Goal: Transaction & Acquisition: Book appointment/travel/reservation

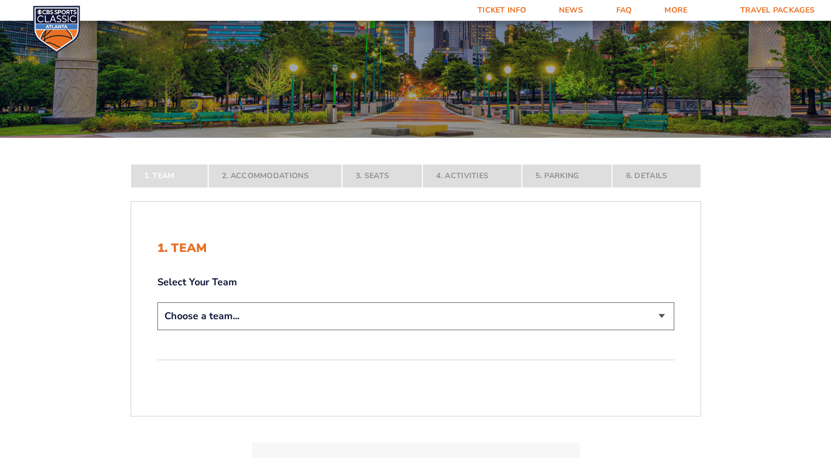
click at [304, 316] on select "Choose a team... [US_STATE] Wildcats [US_STATE] State Buckeyes [US_STATE] Tar H…" at bounding box center [415, 316] width 517 height 28
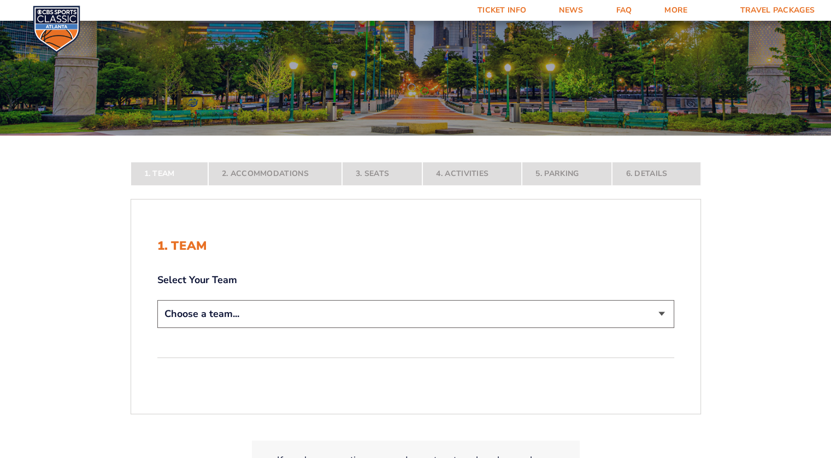
scroll to position [109, 0]
click at [208, 313] on select "Choose a team... [US_STATE] Wildcats [US_STATE] State Buckeyes [US_STATE] Tar H…" at bounding box center [415, 313] width 517 height 28
select select "20108"
click at [157, 327] on select "Choose a team... [US_STATE] Wildcats [US_STATE] State Buckeyes [US_STATE] Tar H…" at bounding box center [415, 313] width 517 height 28
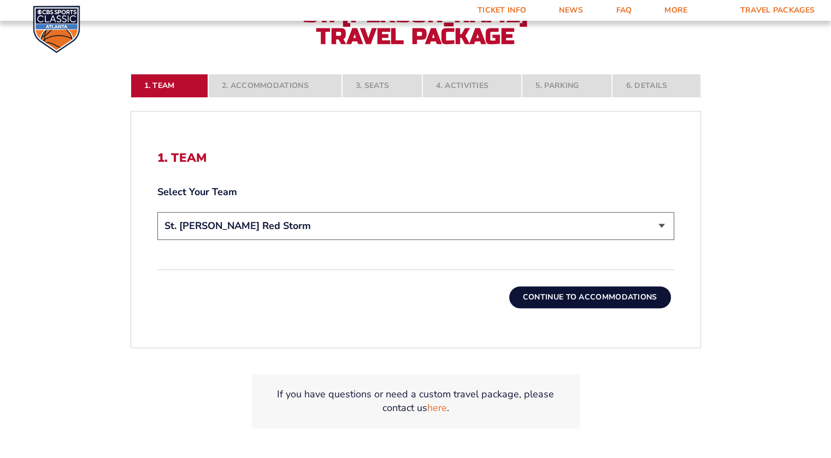
click at [579, 297] on button "Continue To Accommodations" at bounding box center [590, 297] width 162 height 22
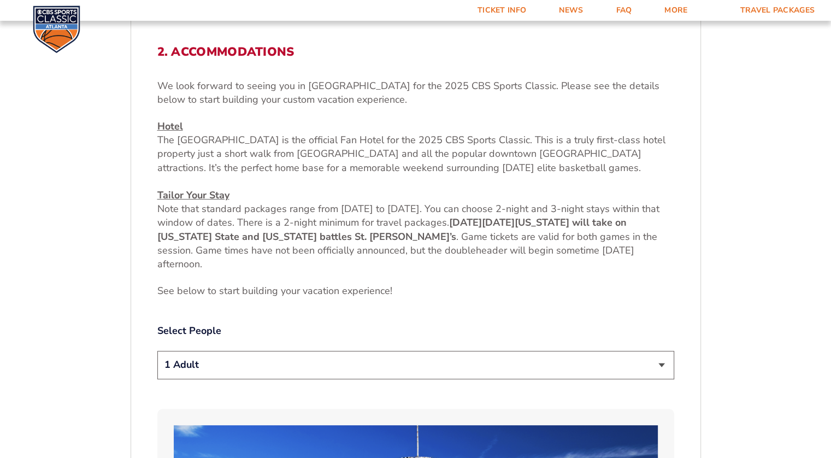
scroll to position [380, 0]
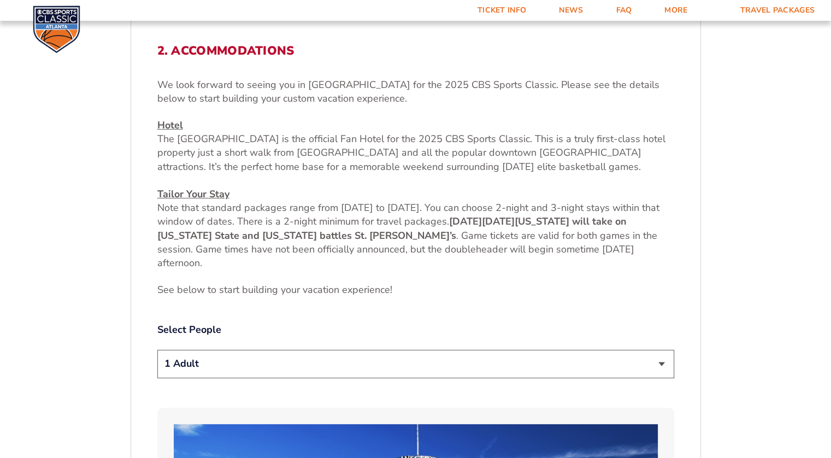
click at [313, 363] on select "1 Adult 2 Adults 3 Adults 4 Adults 2 Adults + 1 Child 2 Adults + 2 Children 2 A…" at bounding box center [415, 364] width 517 height 28
select select "2 Adults"
click at [157, 350] on select "1 Adult 2 Adults 3 Adults 4 Adults 2 Adults + 1 Child 2 Adults + 2 Children 2 A…" at bounding box center [415, 364] width 517 height 28
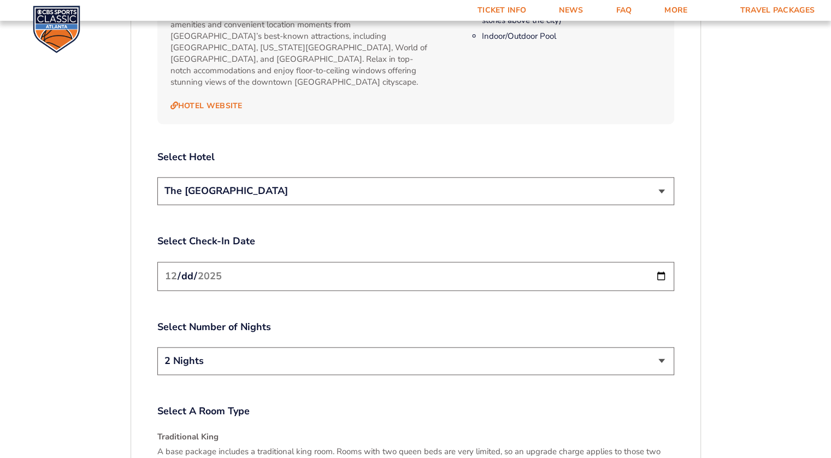
scroll to position [1245, 0]
click at [660, 262] on input "[DATE]" at bounding box center [415, 275] width 517 height 29
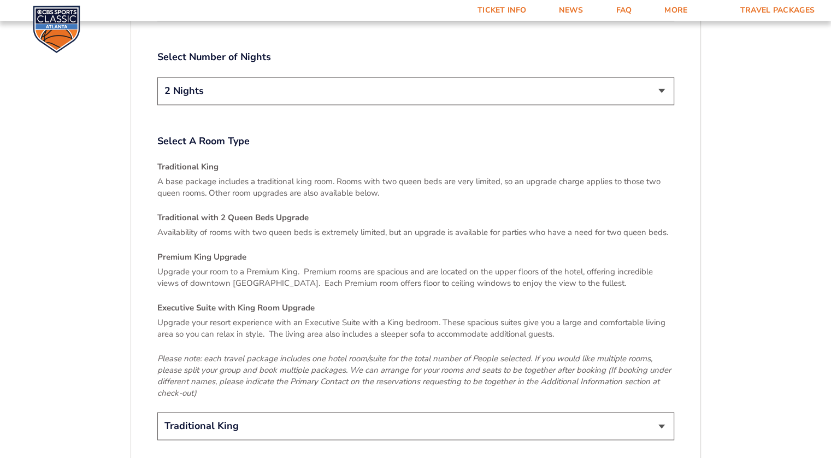
scroll to position [1515, 0]
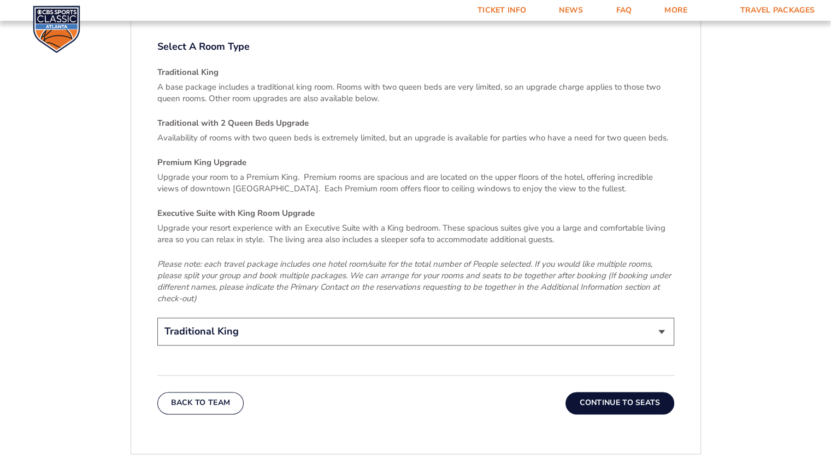
click at [260, 322] on select "Traditional King Traditional with 2 Queen Beds Upgrade (+$45 per night) Premium…" at bounding box center [415, 332] width 517 height 28
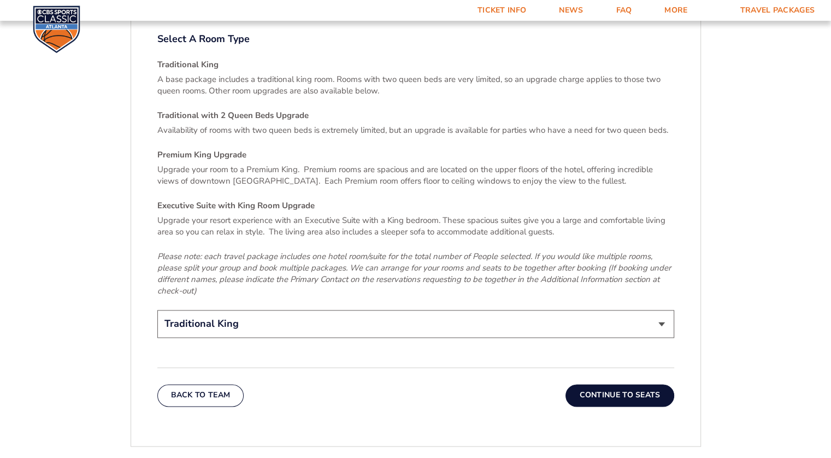
click at [254, 318] on select "Traditional King Traditional with 2 Queen Beds Upgrade (+$45 per night) Premium…" at bounding box center [415, 324] width 517 height 28
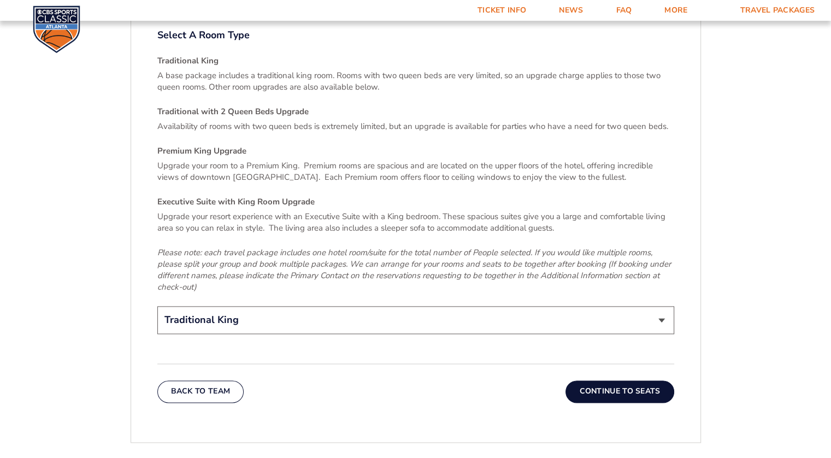
click at [229, 309] on select "Traditional King Traditional with 2 Queen Beds Upgrade (+$45 per night) Premium…" at bounding box center [415, 320] width 517 height 28
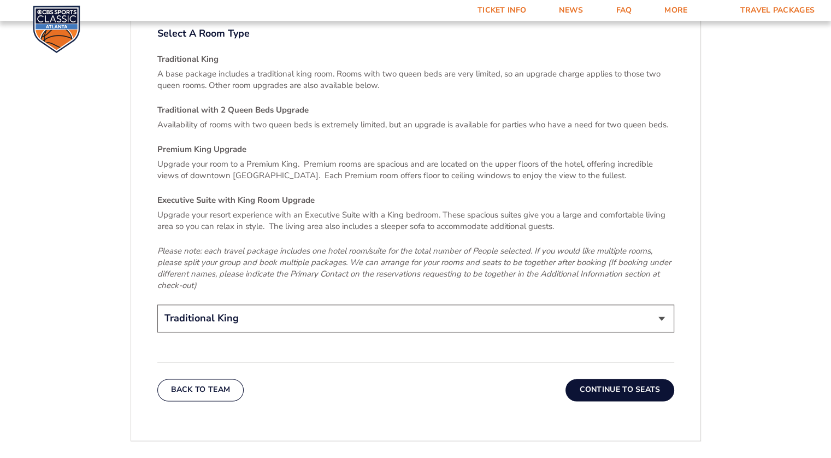
click at [230, 310] on select "Traditional King Traditional with 2 Queen Beds Upgrade (+$45 per night) Premium…" at bounding box center [415, 318] width 517 height 28
click at [223, 307] on select "Traditional King Traditional with 2 Queen Beds Upgrade (+$45 per night) Premium…" at bounding box center [415, 318] width 517 height 28
select select "Traditional with 2 Queen Beds Upgrade"
click at [157, 304] on select "Traditional King Traditional with 2 Queen Beds Upgrade (+$45 per night) Premium…" at bounding box center [415, 318] width 517 height 28
click at [586, 379] on button "Continue To Seats" at bounding box center [620, 390] width 108 height 22
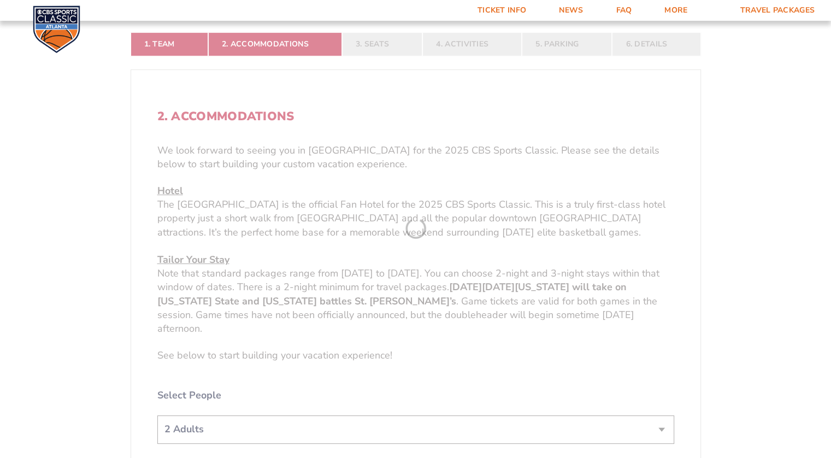
scroll to position [216, 0]
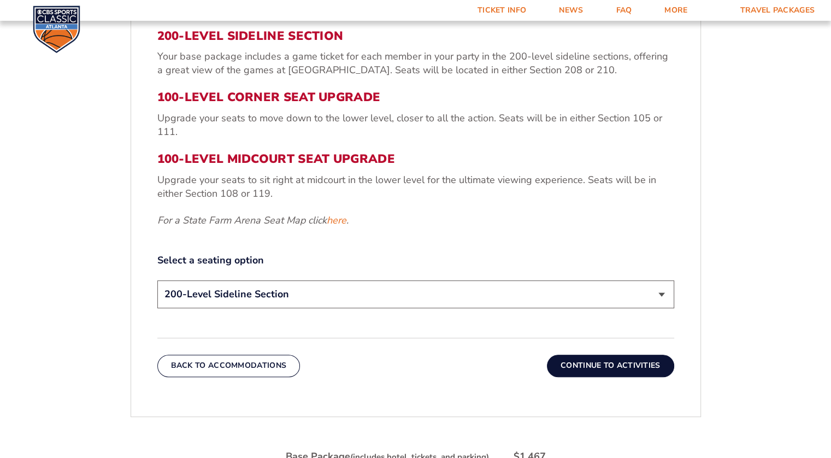
click at [291, 298] on select "200-Level Sideline Section 100-Level Corner Seat Upgrade (+$120 per person) 100…" at bounding box center [415, 294] width 517 height 28
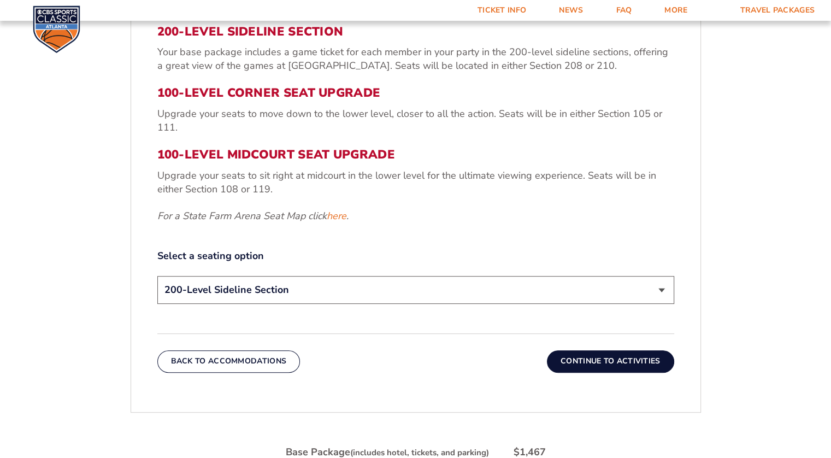
click at [279, 290] on select "200-Level Sideline Section 100-Level Corner Seat Upgrade (+$120 per person) 100…" at bounding box center [415, 290] width 517 height 28
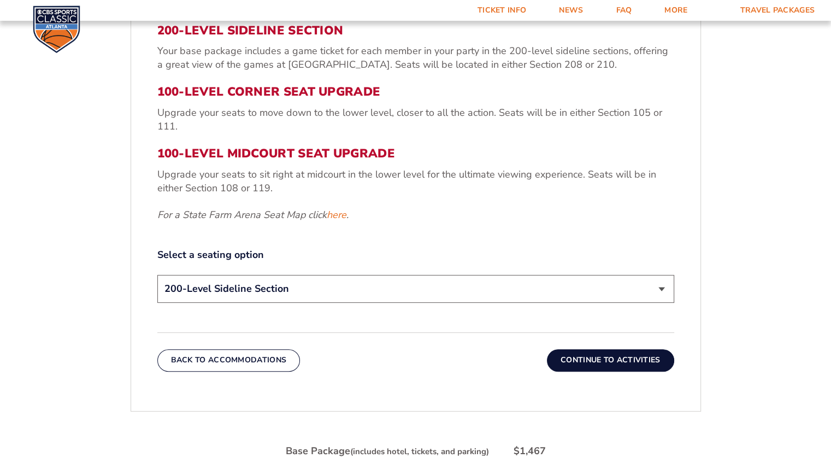
click at [268, 289] on select "200-Level Sideline Section 100-Level Corner Seat Upgrade (+$120 per person) 100…" at bounding box center [415, 289] width 517 height 28
select select "100-Level Midcourt Seat Upgrade"
click at [157, 275] on select "200-Level Sideline Section 100-Level Corner Seat Upgrade (+$120 per person) 100…" at bounding box center [415, 289] width 517 height 28
click at [588, 362] on button "Continue To Activities" at bounding box center [610, 360] width 127 height 22
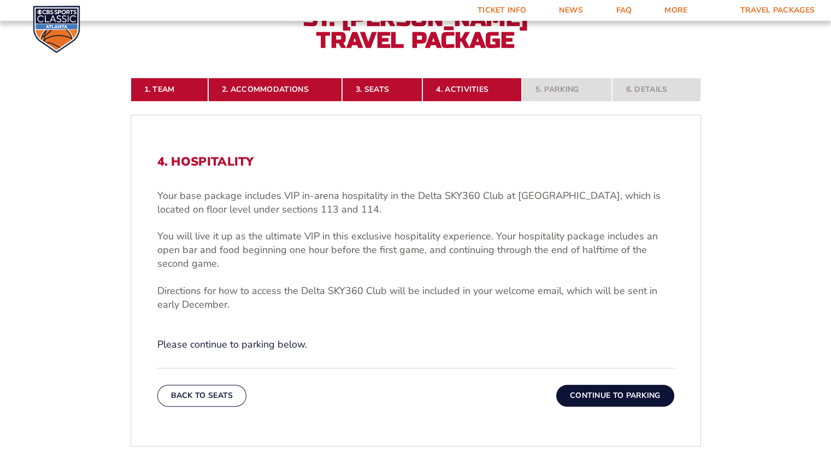
scroll to position [269, 0]
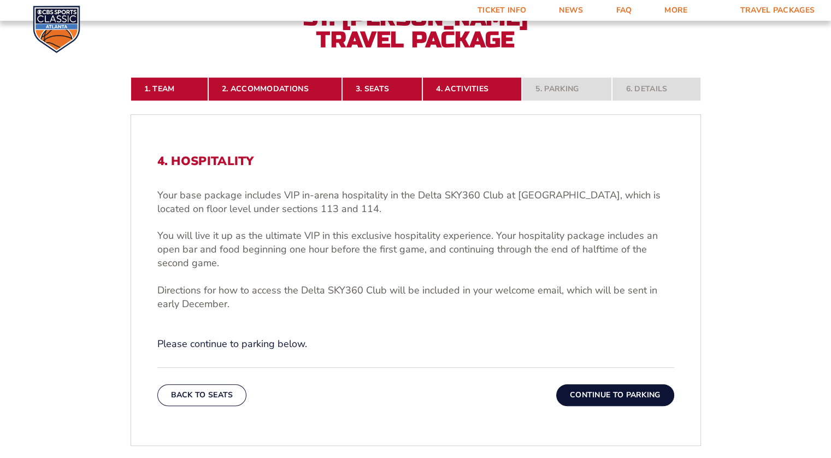
click at [601, 395] on button "Continue To Parking" at bounding box center [615, 395] width 118 height 22
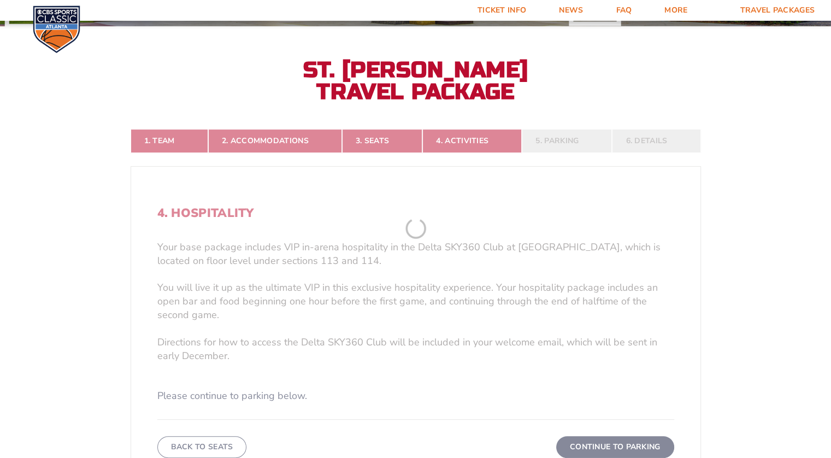
scroll to position [216, 0]
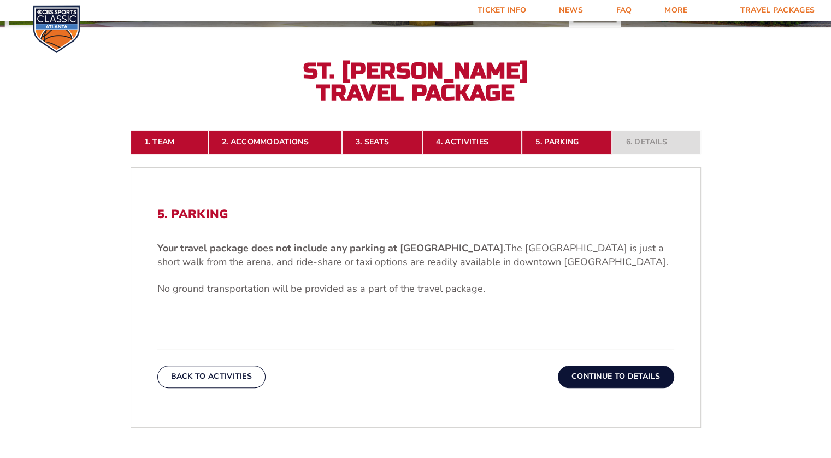
click at [632, 377] on button "Continue To Details" at bounding box center [616, 377] width 116 height 22
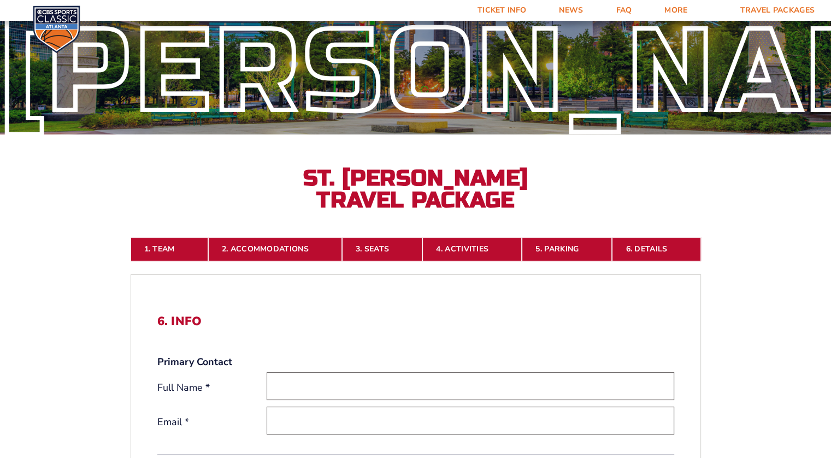
scroll to position [107, 0]
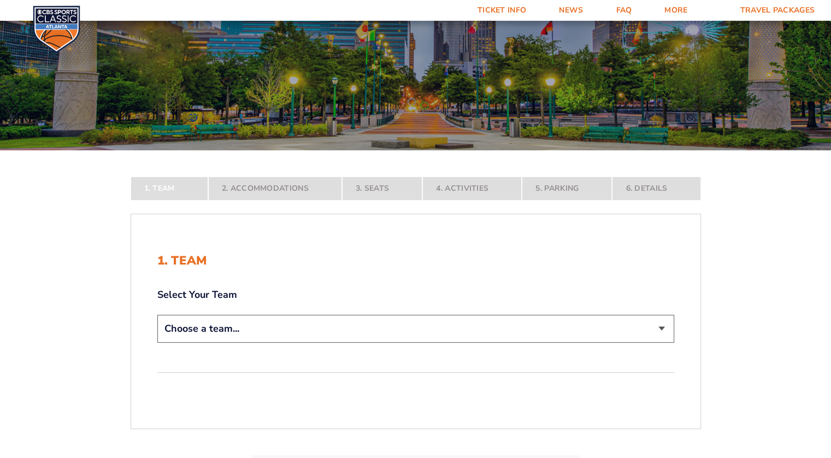
click at [337, 336] on select "Choose a team... [US_STATE] Wildcats [US_STATE] State Buckeyes [US_STATE] Tar H…" at bounding box center [415, 329] width 517 height 28
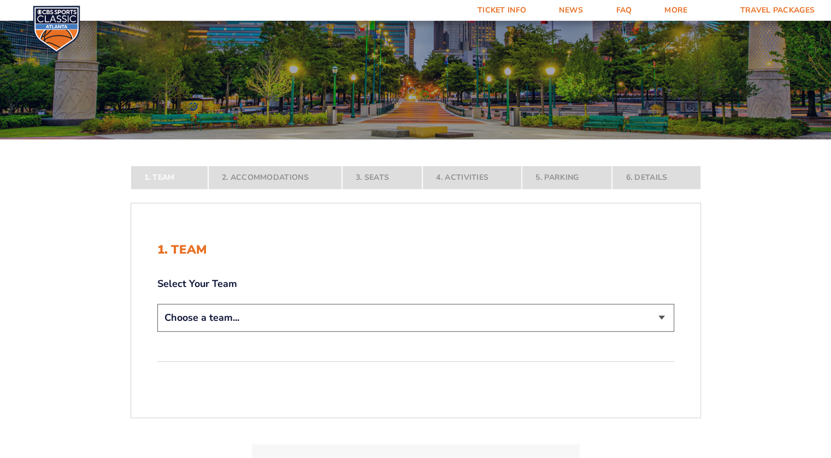
click at [285, 325] on select "Choose a team... [US_STATE] Wildcats [US_STATE] State Buckeyes [US_STATE] Tar H…" at bounding box center [415, 318] width 517 height 28
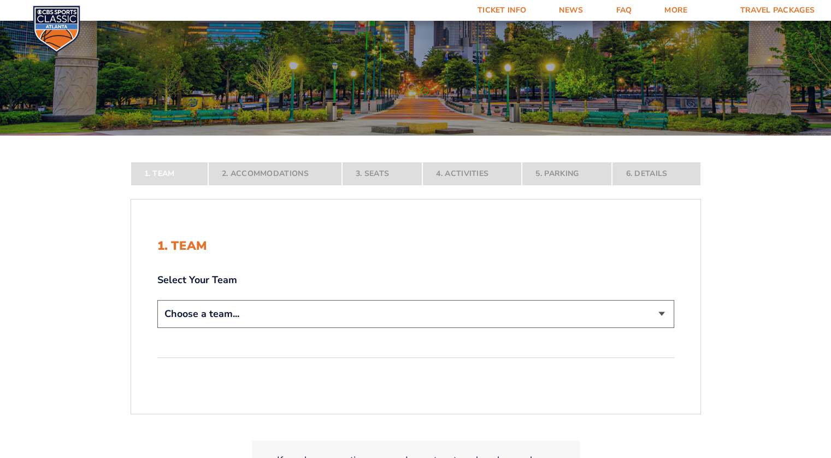
scroll to position [109, 0]
click at [225, 314] on select "Choose a team... [US_STATE] Wildcats [US_STATE] State Buckeyes [US_STATE] Tar H…" at bounding box center [415, 313] width 517 height 28
select select "20108"
click at [157, 327] on select "Choose a team... [US_STATE] Wildcats [US_STATE] State Buckeyes [US_STATE] Tar H…" at bounding box center [415, 313] width 517 height 28
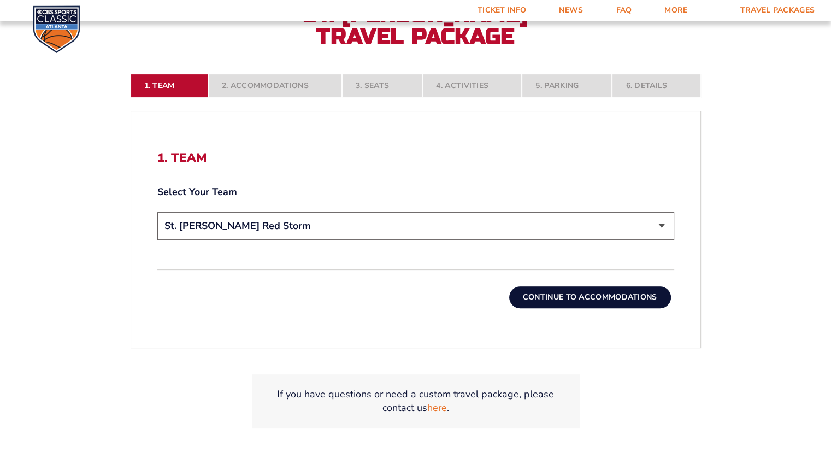
click at [567, 296] on button "Continue To Accommodations" at bounding box center [590, 297] width 162 height 22
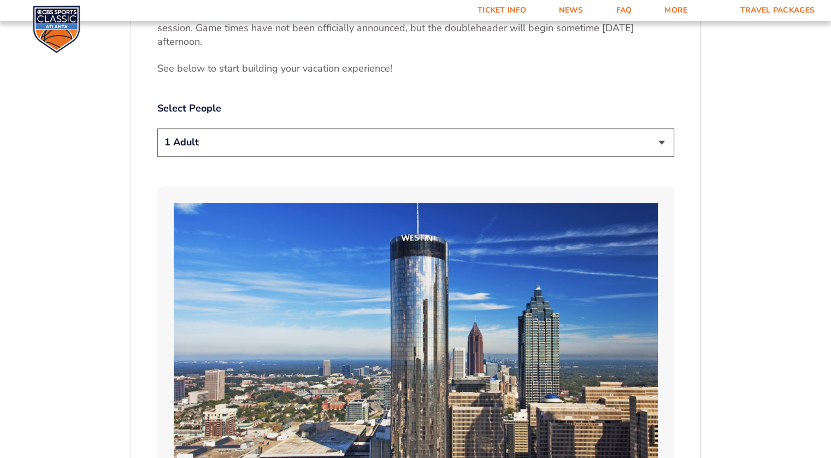
click at [193, 147] on select "1 Adult 2 Adults 3 Adults 4 Adults 2 Adults + 1 Child 2 Adults + 2 Children 2 A…" at bounding box center [415, 142] width 517 height 28
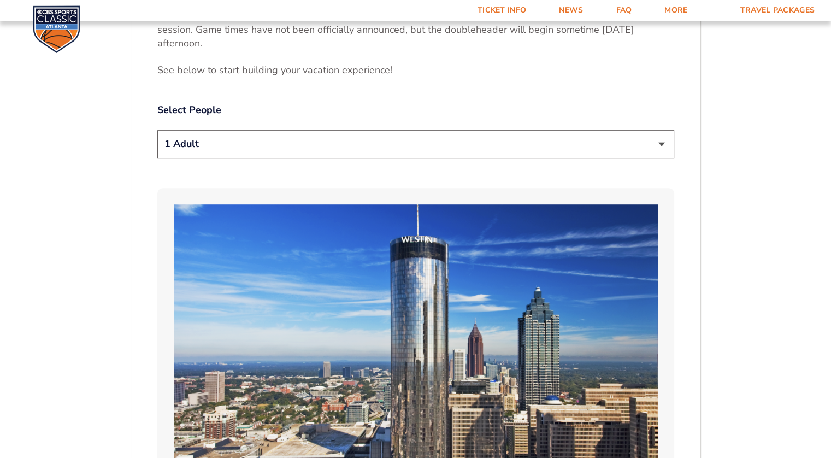
scroll to position [599, 0]
click at [209, 148] on select "1 Adult 2 Adults 3 Adults 4 Adults 2 Adults + 1 Child 2 Adults + 2 Children 2 A…" at bounding box center [415, 145] width 517 height 28
select select "2 Adults"
click at [157, 131] on select "1 Adult 2 Adults 3 Adults 4 Adults 2 Adults + 1 Child 2 Adults + 2 Children 2 A…" at bounding box center [415, 145] width 517 height 28
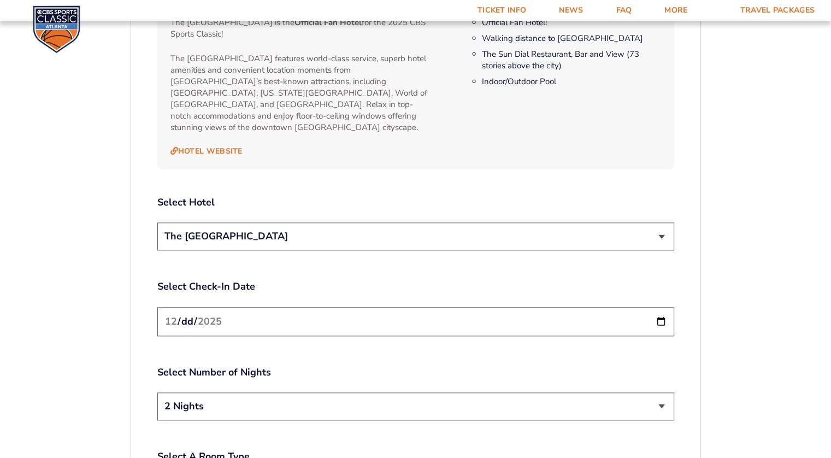
scroll to position [1200, 0]
click at [368, 228] on select "The [GEOGRAPHIC_DATA]" at bounding box center [415, 236] width 517 height 28
click at [368, 227] on select "The [GEOGRAPHIC_DATA]" at bounding box center [415, 236] width 517 height 28
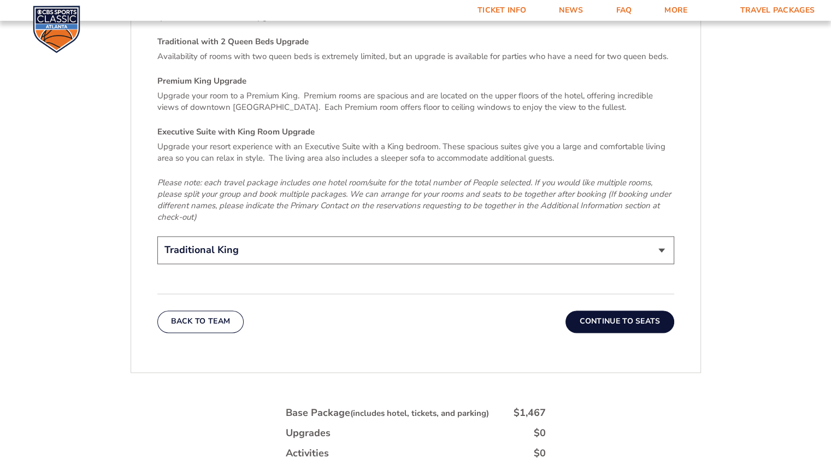
scroll to position [1691, 0]
click at [242, 236] on select "Traditional King Traditional with 2 Queen Beds Upgrade (+$45 per night) Premium…" at bounding box center [415, 250] width 517 height 28
click at [233, 240] on select "Traditional King Traditional with 2 Queen Beds Upgrade (+$45 per night) Premium…" at bounding box center [415, 250] width 517 height 28
select select "Traditional with 2 Queen Beds Upgrade"
click at [157, 236] on select "Traditional King Traditional with 2 Queen Beds Upgrade (+$45 per night) Premium…" at bounding box center [415, 250] width 517 height 28
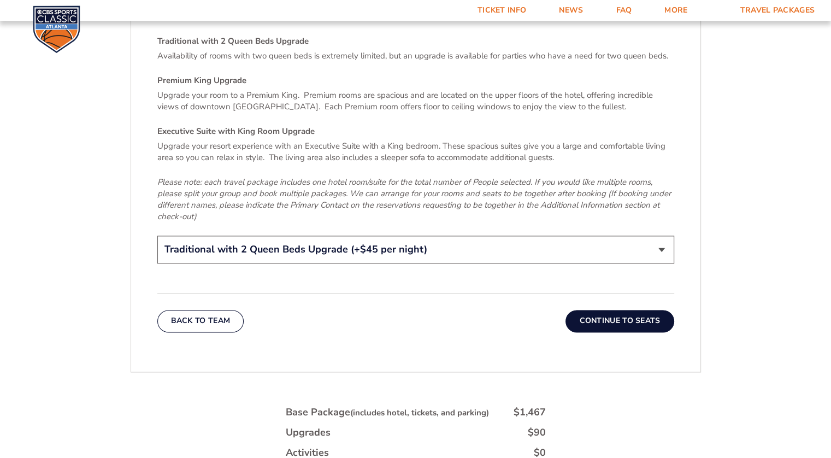
click at [613, 310] on button "Continue To Seats" at bounding box center [620, 321] width 108 height 22
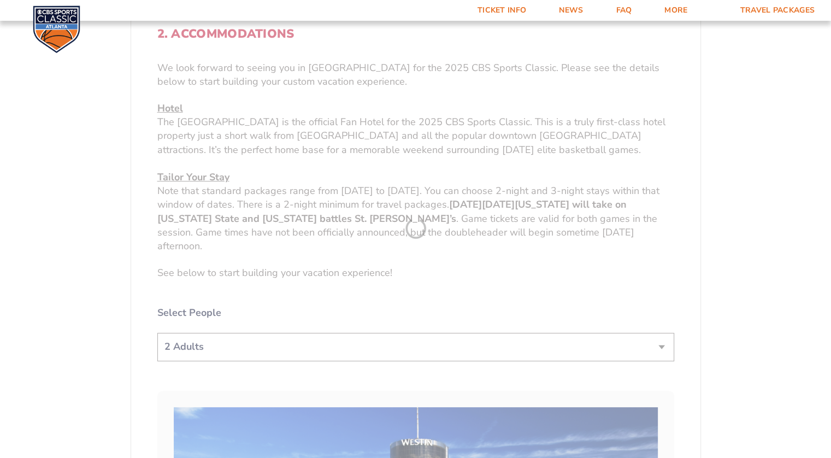
scroll to position [216, 0]
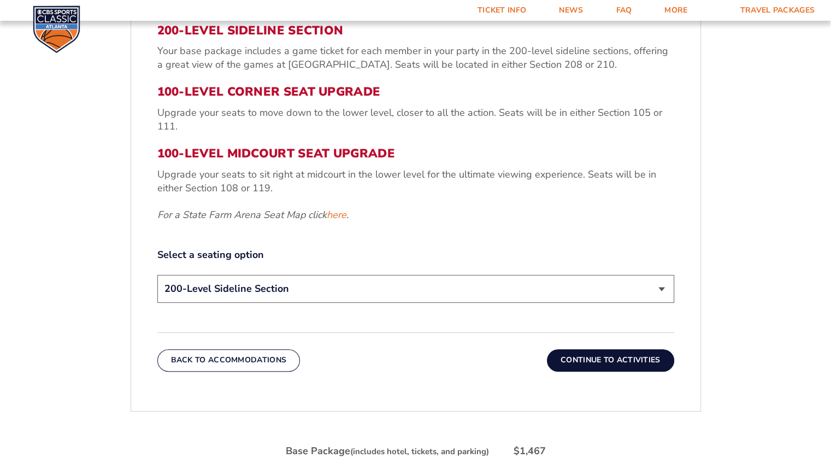
click at [308, 285] on select "200-Level Sideline Section 100-Level Corner Seat Upgrade (+$120 per person) 100…" at bounding box center [415, 289] width 517 height 28
click at [283, 288] on select "200-Level Sideline Section 100-Level Corner Seat Upgrade (+$120 per person) 100…" at bounding box center [415, 288] width 517 height 28
select select "100-Level Midcourt Seat Upgrade"
click at [157, 274] on select "200-Level Sideline Section 100-Level Corner Seat Upgrade (+$120 per person) 100…" at bounding box center [415, 288] width 517 height 28
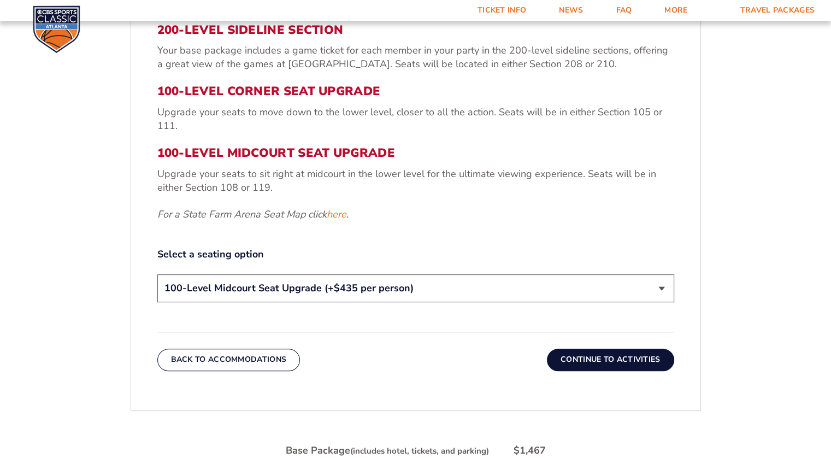
click at [602, 358] on button "Continue To Activities" at bounding box center [610, 360] width 127 height 22
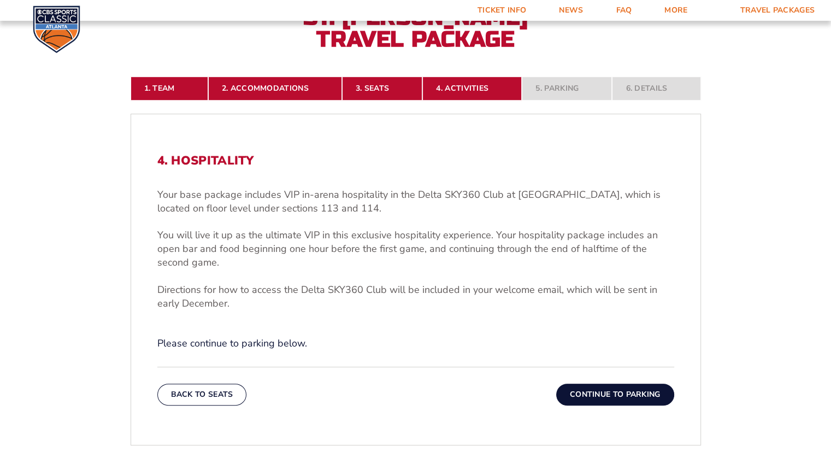
scroll to position [271, 0]
